Goal: Check status: Check status

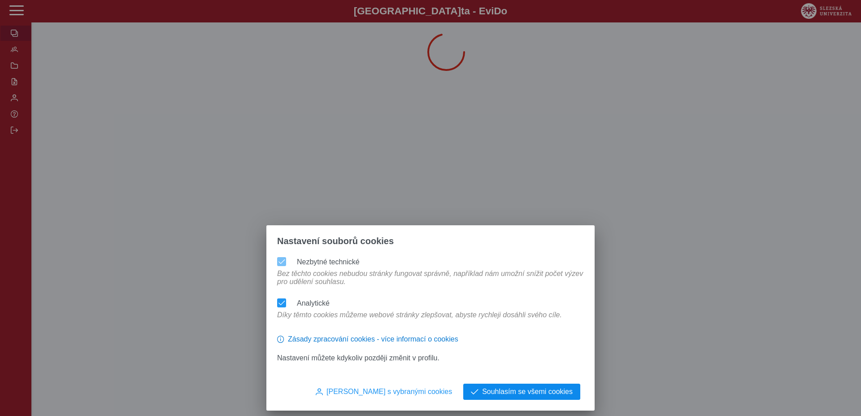
click at [550, 383] on button "Souhlasím se všemi cookies" at bounding box center [521, 391] width 117 height 16
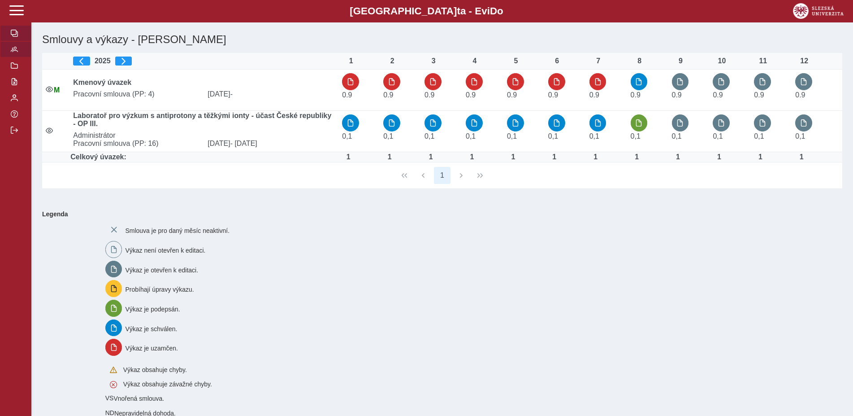
click at [11, 53] on span "button" at bounding box center [14, 49] width 7 height 7
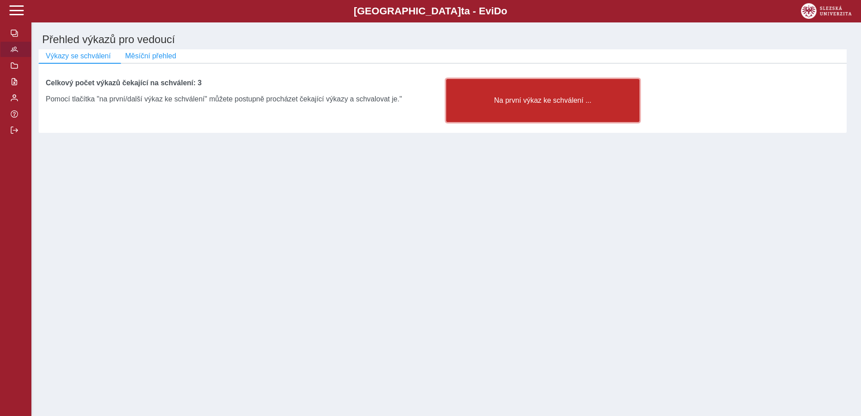
click at [550, 90] on button "Na první výkaz ke schválení ..." at bounding box center [542, 100] width 193 height 43
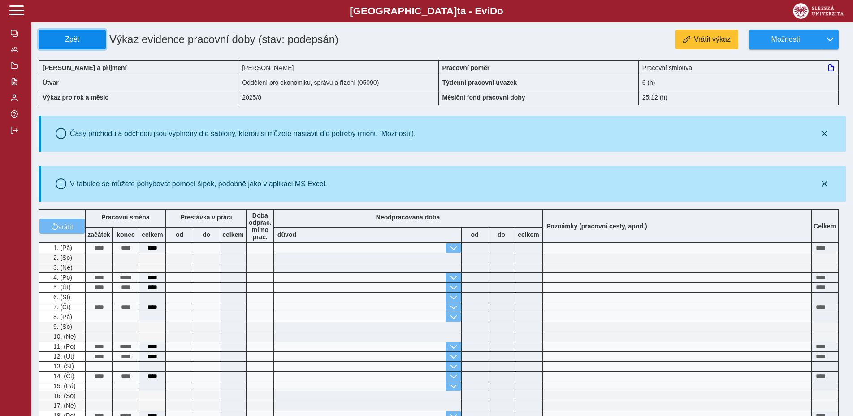
click at [74, 38] on span "Zpět" at bounding box center [72, 39] width 59 height 8
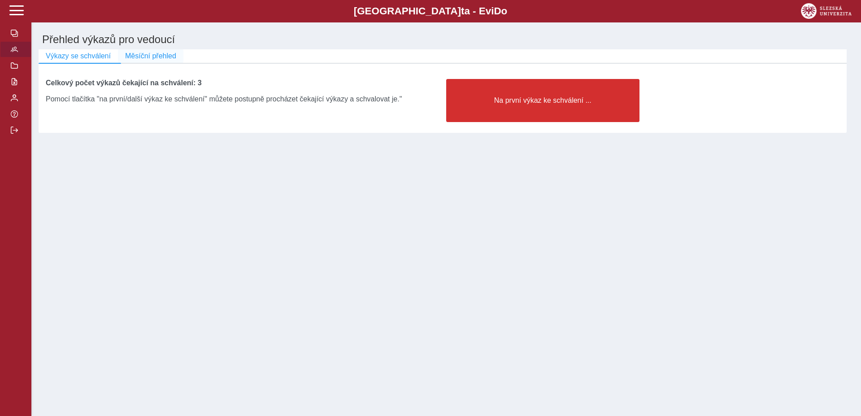
click at [140, 60] on span "Měsíční přehled" at bounding box center [150, 56] width 51 height 8
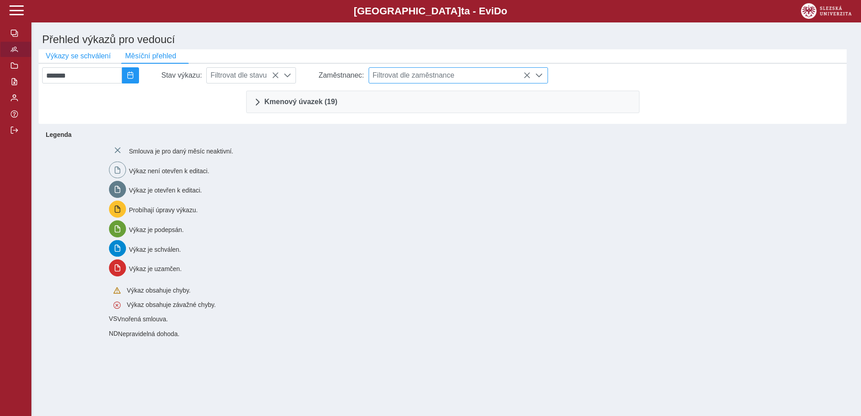
click at [490, 79] on span "Filtrovat dle zaměstnance" at bounding box center [449, 75] width 161 height 15
type input "*"
